Goal: Use online tool/utility: Use online tool/utility

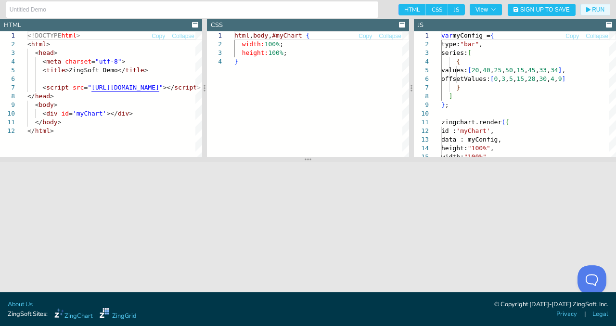
click at [599, 9] on span "RUN" at bounding box center [598, 10] width 13 height 6
click at [601, 10] on span "RUN" at bounding box center [598, 10] width 13 height 6
click at [592, 13] on button "RUN" at bounding box center [595, 10] width 30 height 12
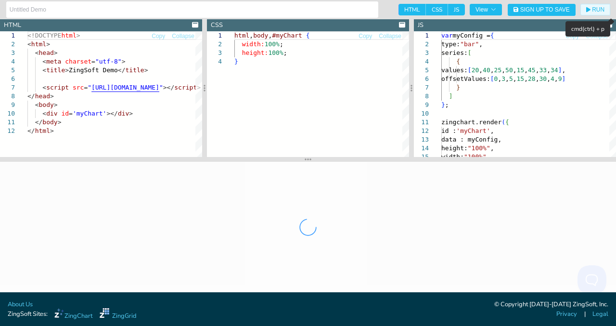
click at [597, 10] on span "RUN" at bounding box center [598, 10] width 13 height 6
click at [596, 12] on span "RUN" at bounding box center [598, 10] width 13 height 6
click at [595, 13] on button "RUN" at bounding box center [595, 10] width 30 height 12
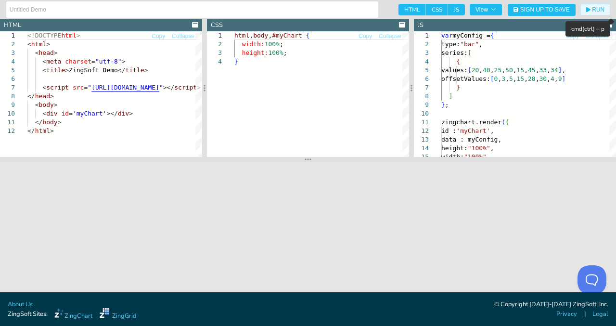
click at [597, 12] on span "RUN" at bounding box center [598, 10] width 13 height 6
click at [593, 13] on button "RUN" at bounding box center [595, 10] width 30 height 12
click at [597, 12] on span "RUN" at bounding box center [598, 10] width 13 height 6
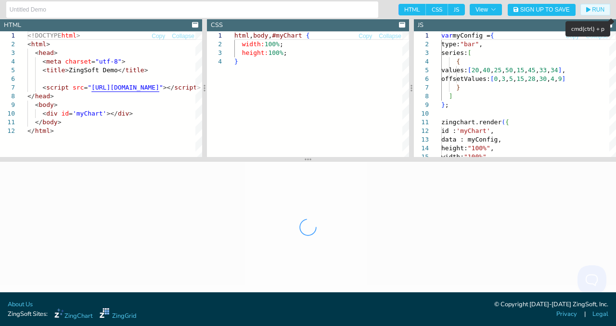
click at [599, 11] on span "RUN" at bounding box center [598, 10] width 13 height 6
click at [601, 11] on span "RUN" at bounding box center [598, 10] width 13 height 6
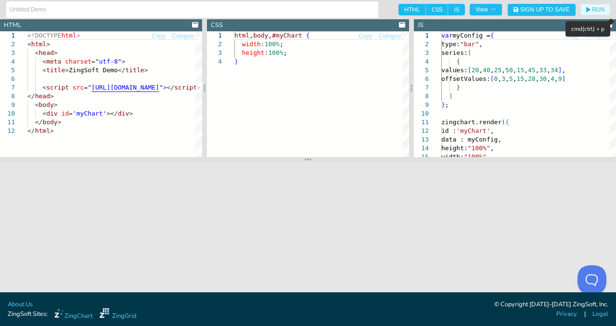
click at [599, 12] on span "RUN" at bounding box center [598, 10] width 13 height 6
click at [597, 10] on span "RUN" at bounding box center [598, 10] width 13 height 6
